Goal: Information Seeking & Learning: Learn about a topic

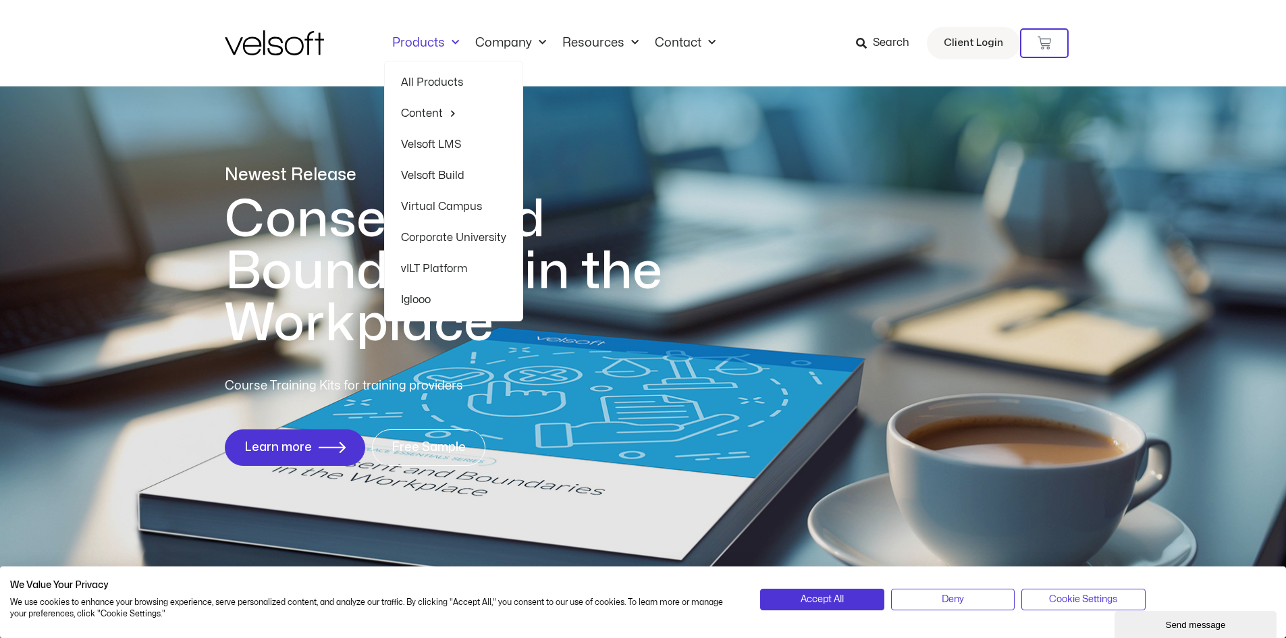
click at [445, 171] on link "Velsoft Build" at bounding box center [453, 175] width 105 height 31
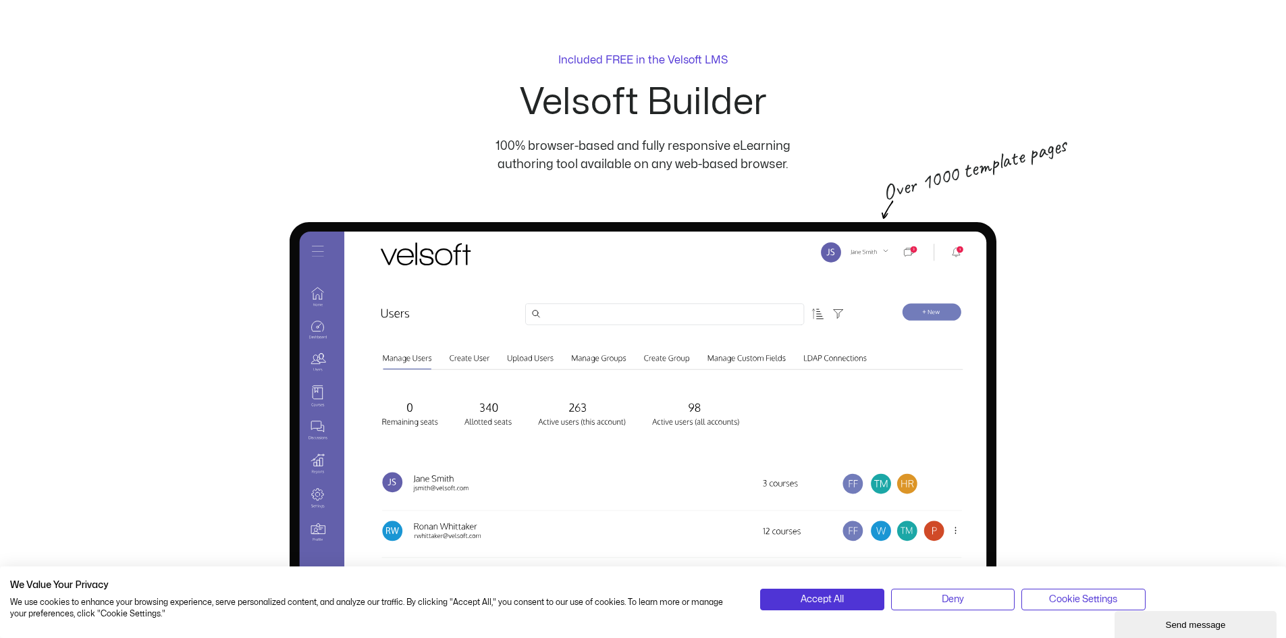
scroll to position [68, 0]
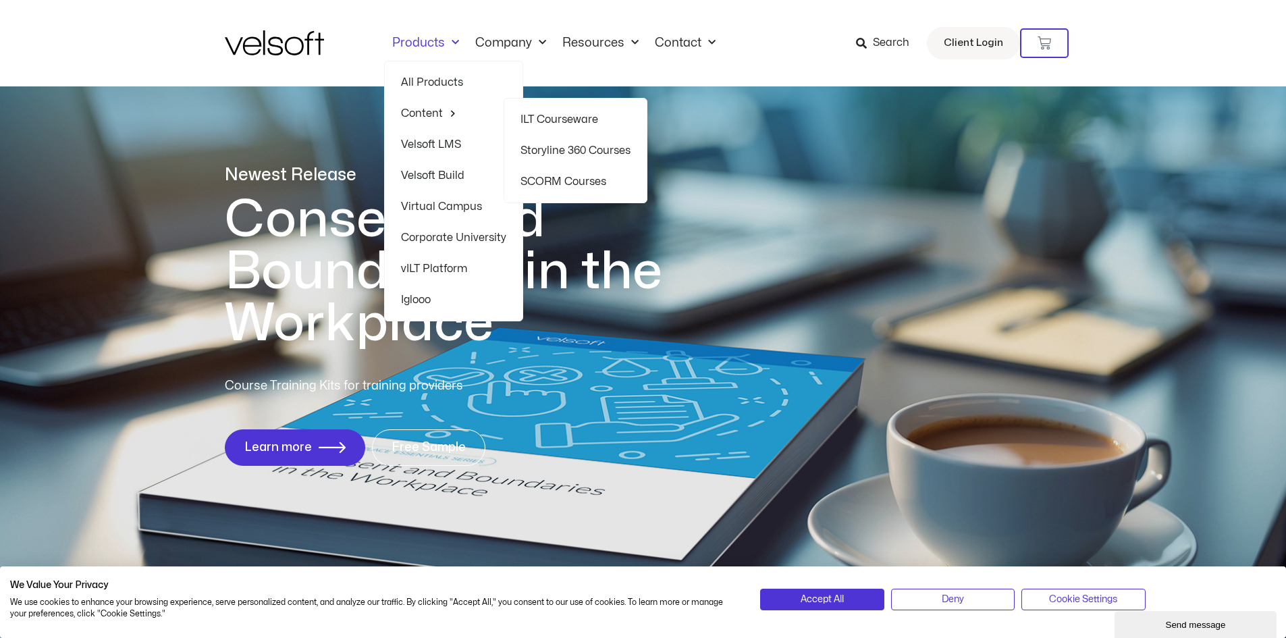
click at [563, 116] on link "ILT Courseware" at bounding box center [576, 119] width 110 height 31
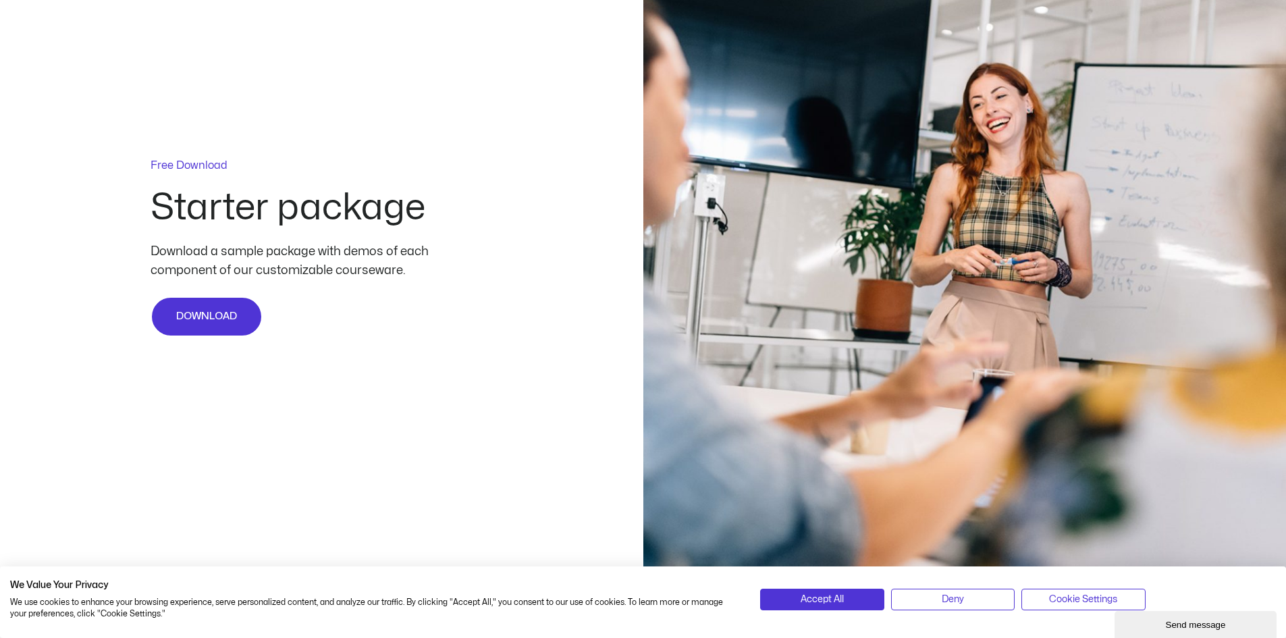
scroll to position [3376, 0]
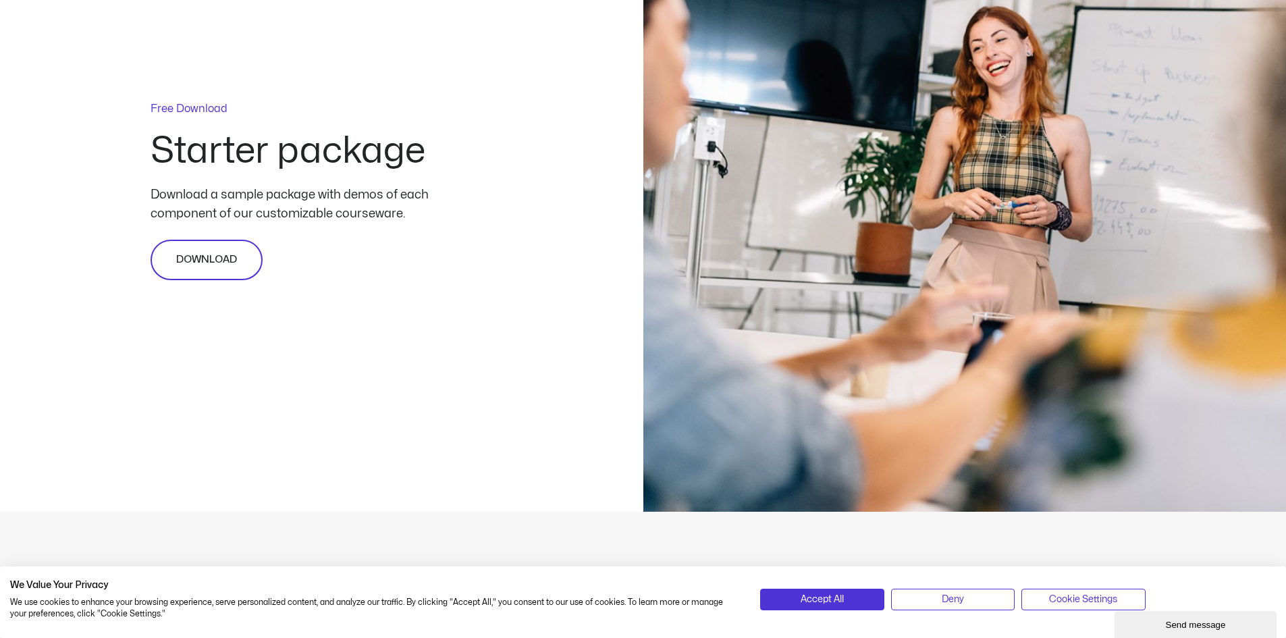
click at [186, 256] on span "DOWNLOAD" at bounding box center [206, 260] width 61 height 16
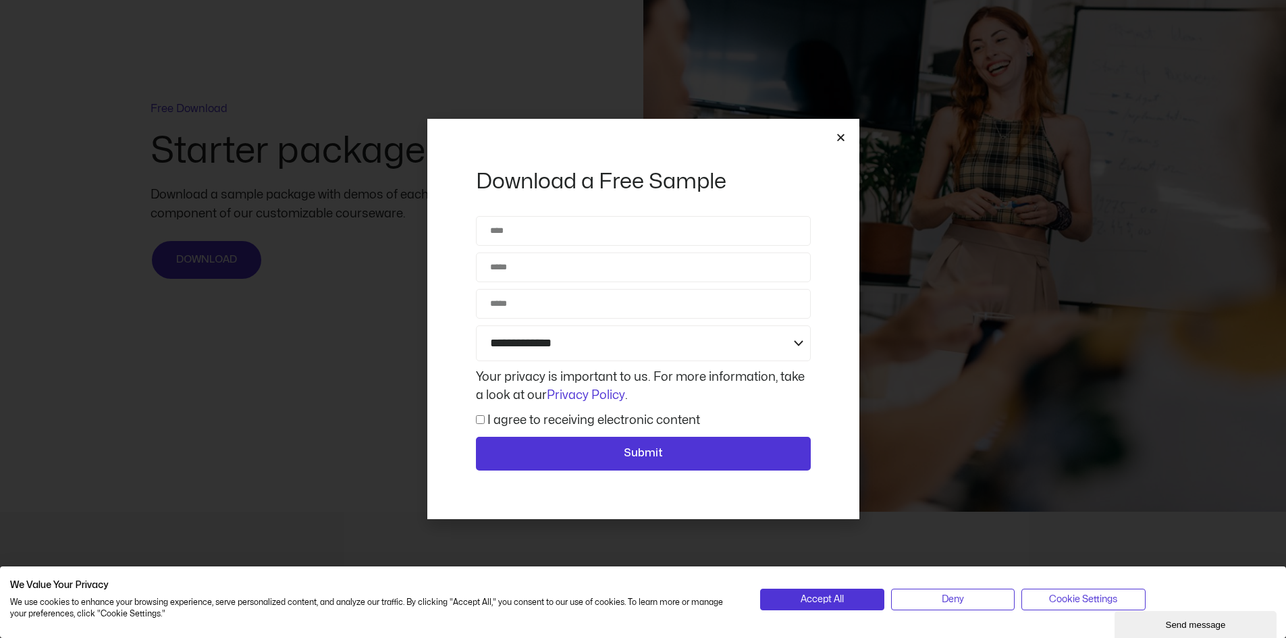
click at [839, 134] on icon "Close" at bounding box center [841, 137] width 10 height 10
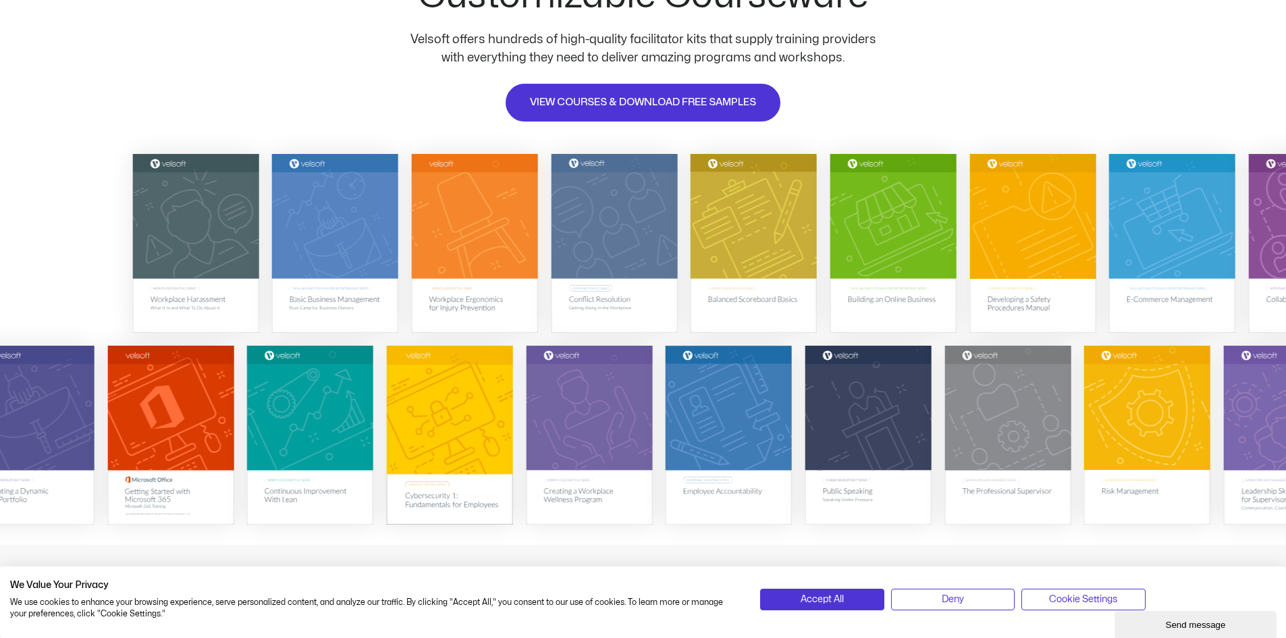
scroll to position [155, 0]
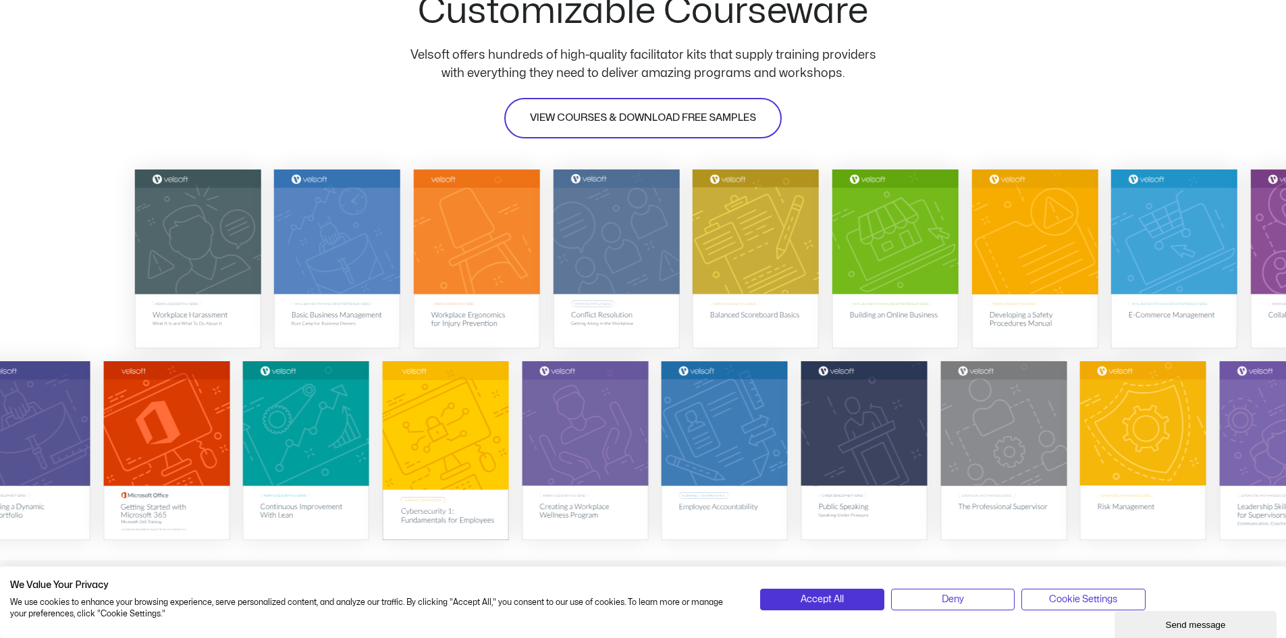
click at [631, 120] on span "VIEW COURSES & DOWNLOAD FREE SAMPLES" at bounding box center [643, 118] width 226 height 16
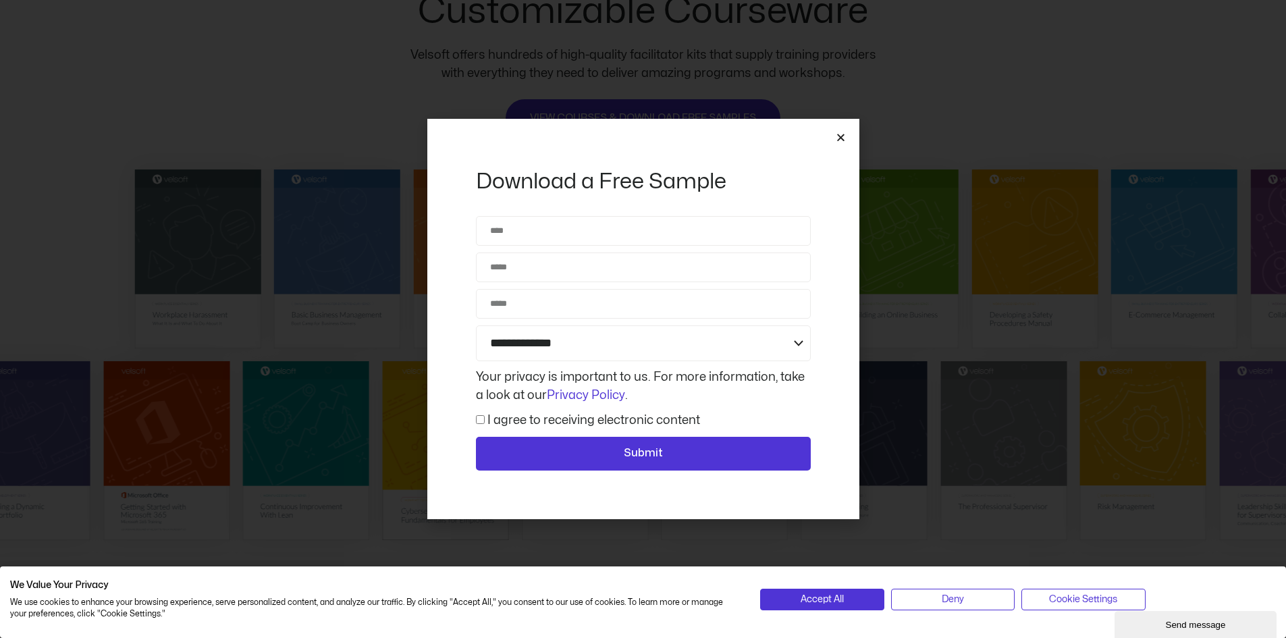
click at [841, 138] on icon "Close" at bounding box center [841, 137] width 10 height 10
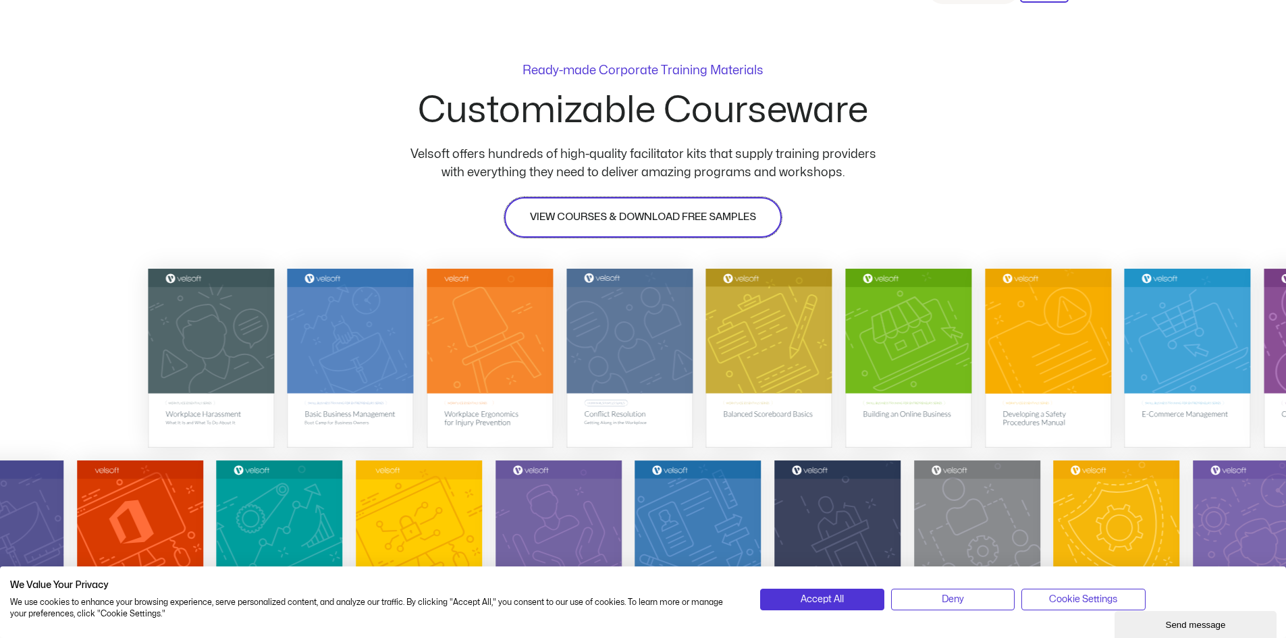
scroll to position [0, 0]
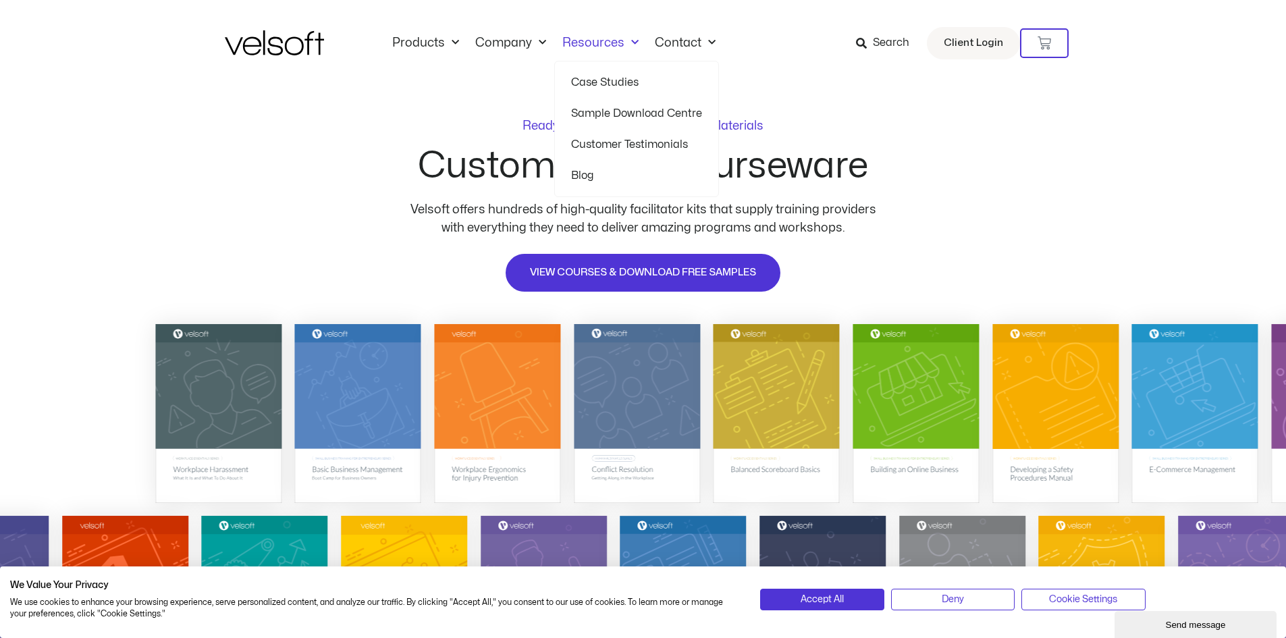
click at [606, 42] on link "Resources" at bounding box center [600, 43] width 92 height 15
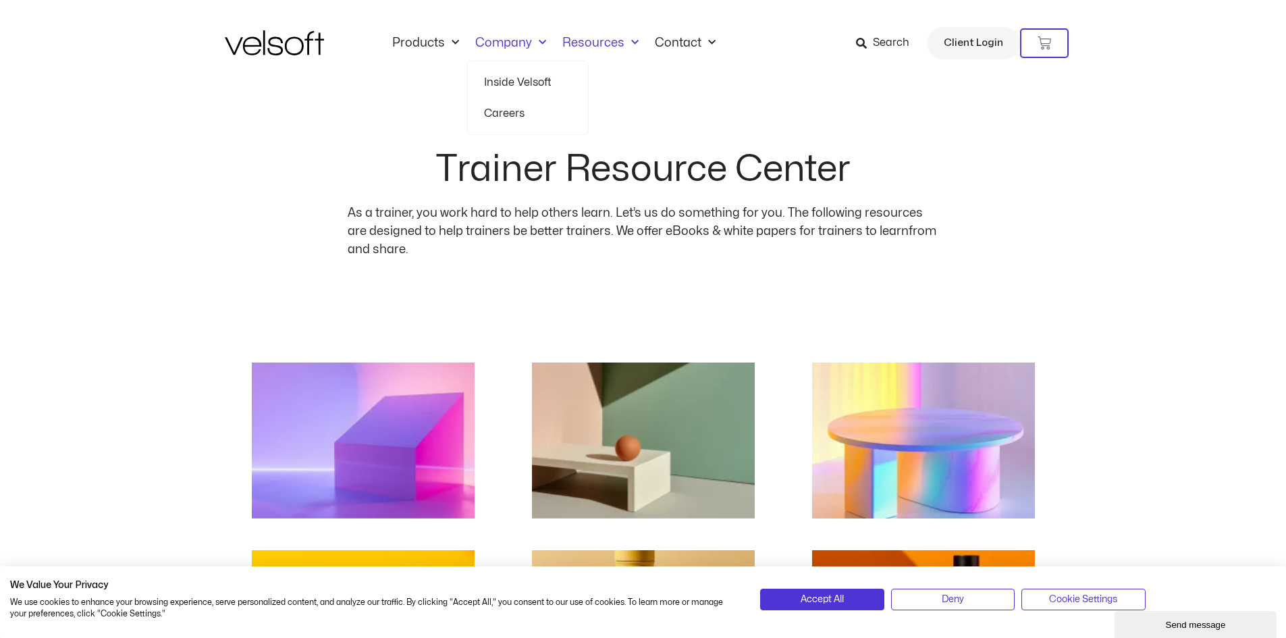
click at [506, 82] on link "Inside Velsoft" at bounding box center [528, 82] width 88 height 31
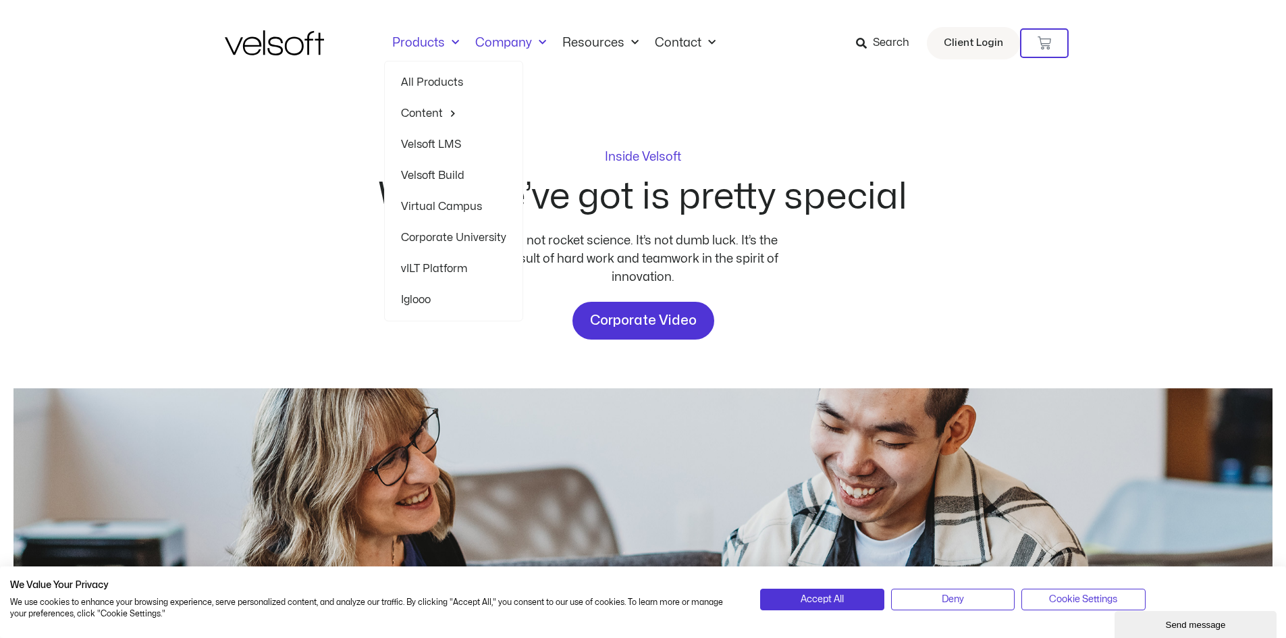
click at [439, 199] on link "Virtual Campus" at bounding box center [453, 206] width 105 height 31
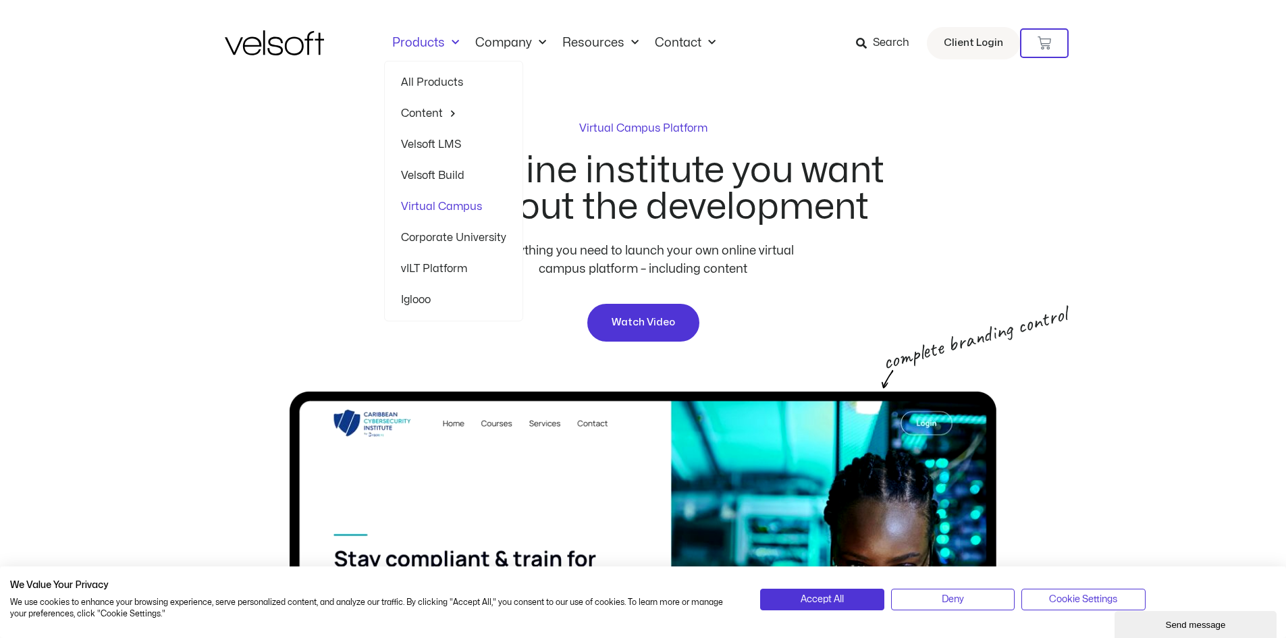
click at [457, 234] on link "Corporate University" at bounding box center [453, 237] width 105 height 31
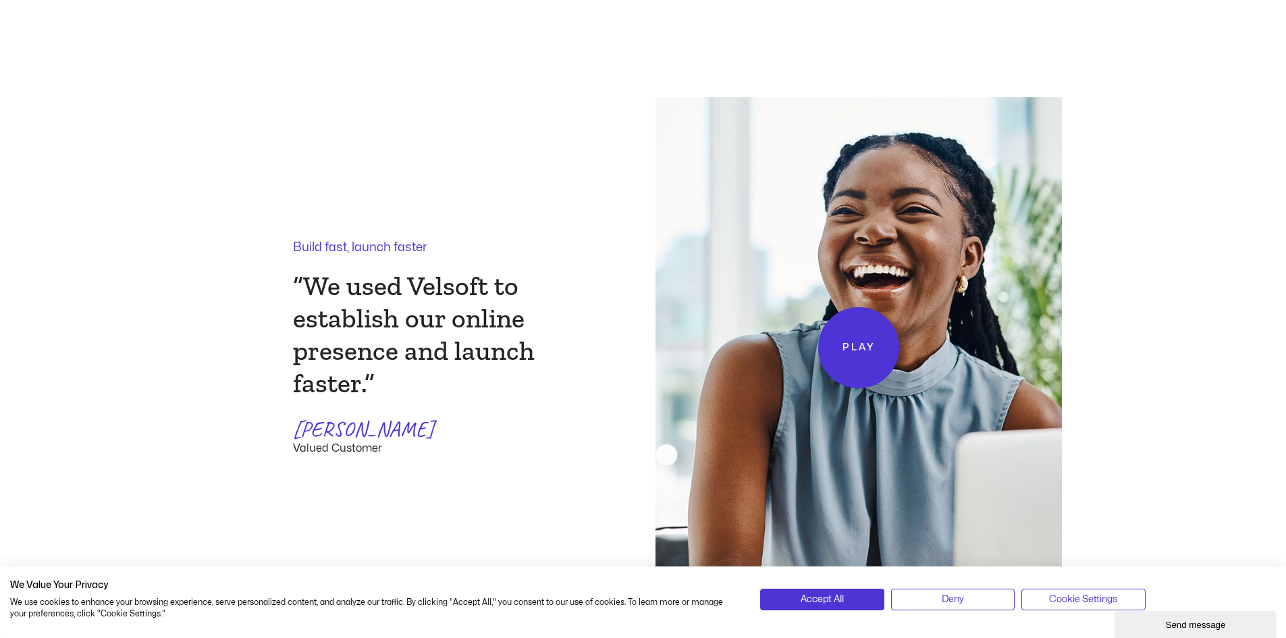
scroll to position [1620, 0]
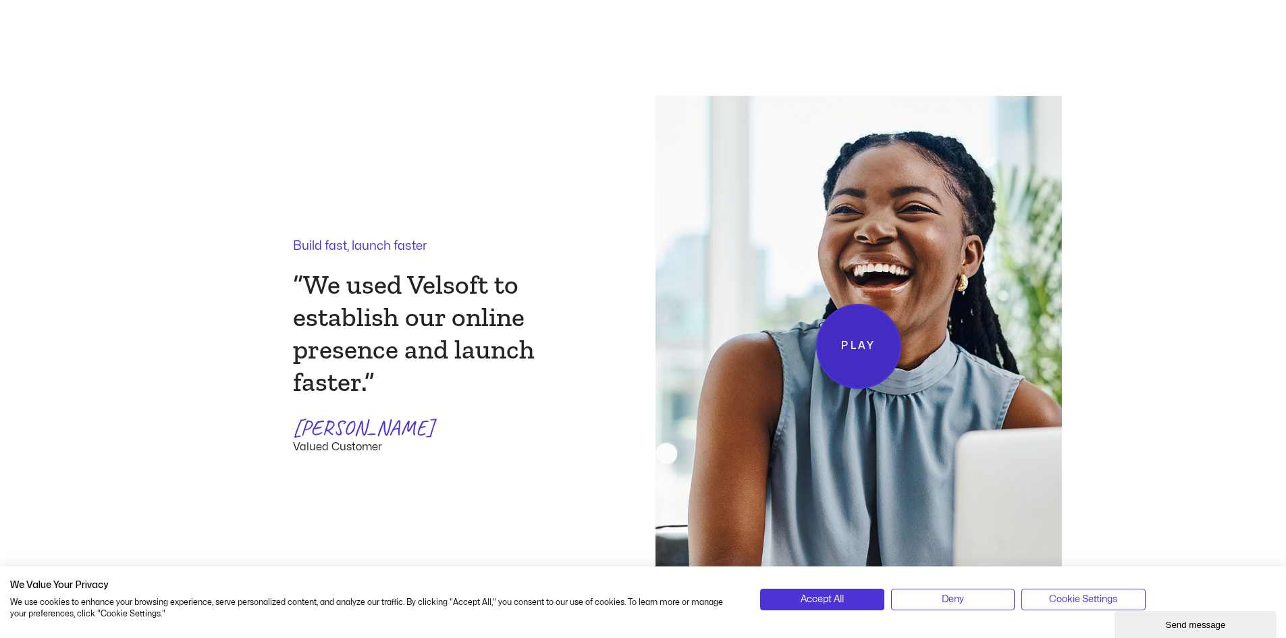
click at [865, 345] on span "Play" at bounding box center [858, 346] width 34 height 17
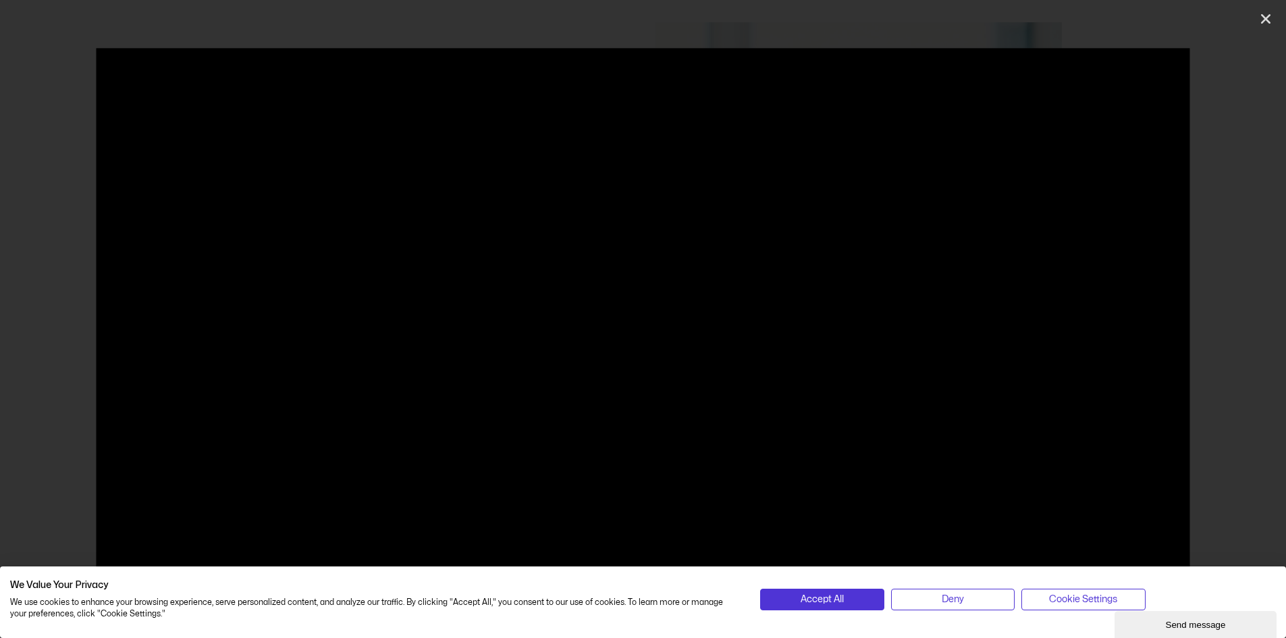
scroll to position [1755, 0]
